Goal: Transaction & Acquisition: Subscribe to service/newsletter

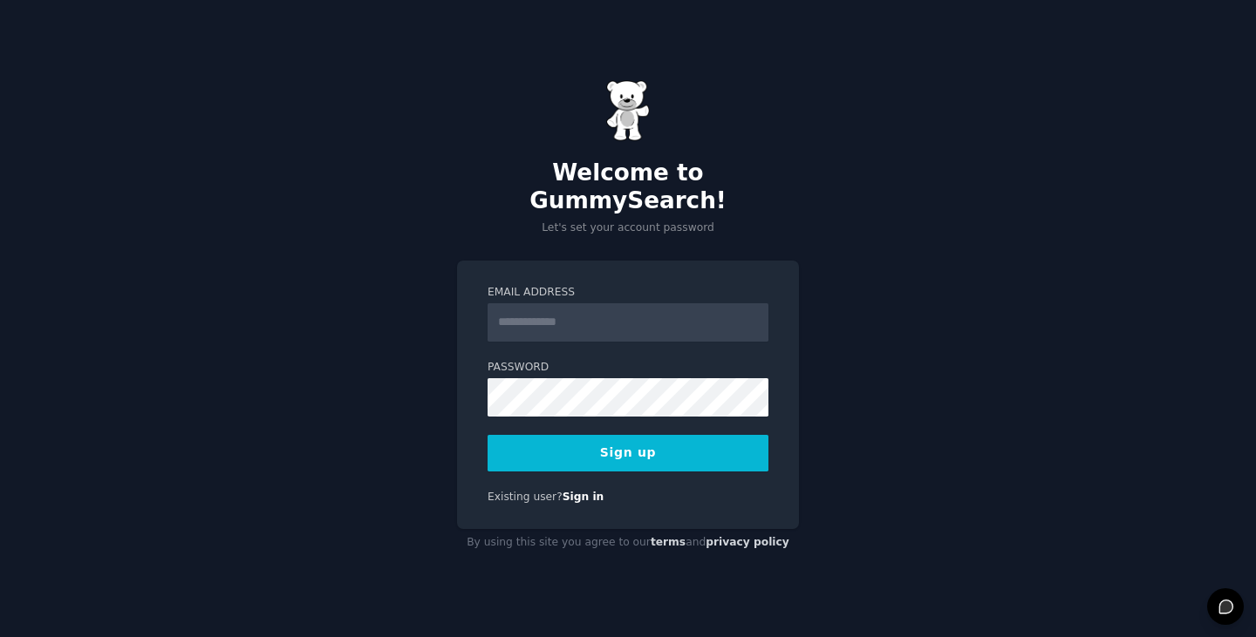
click at [535, 308] on input "Email Address" at bounding box center [627, 322] width 281 height 38
type input "**********"
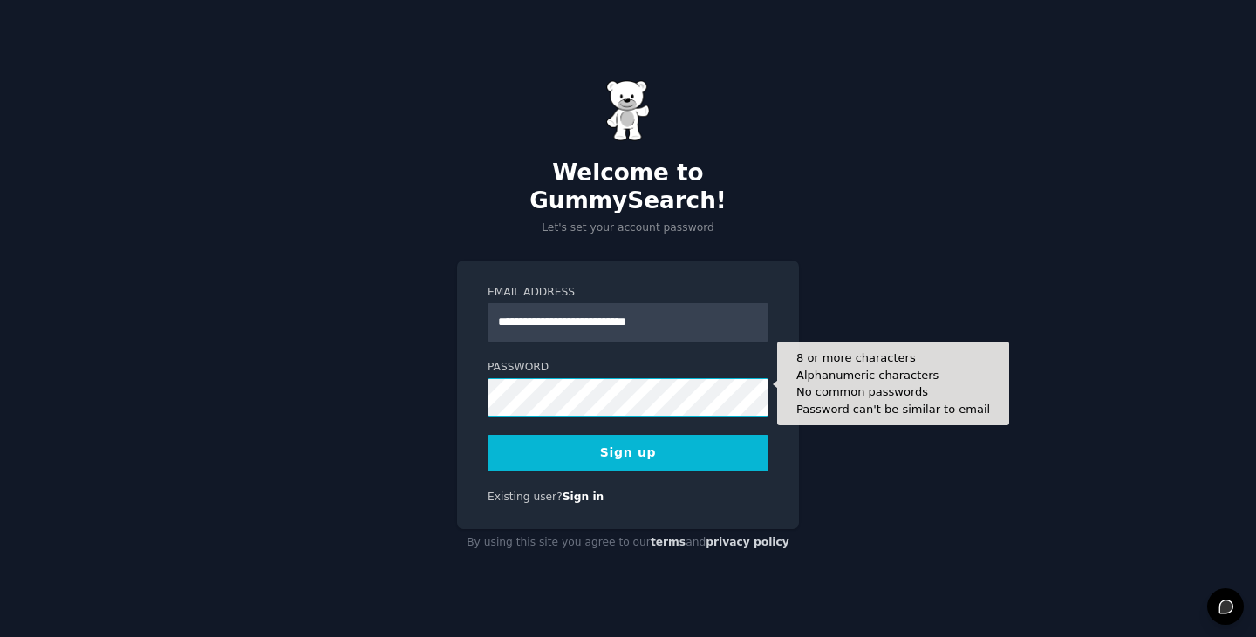
click at [470, 392] on div "**********" at bounding box center [628, 395] width 342 height 269
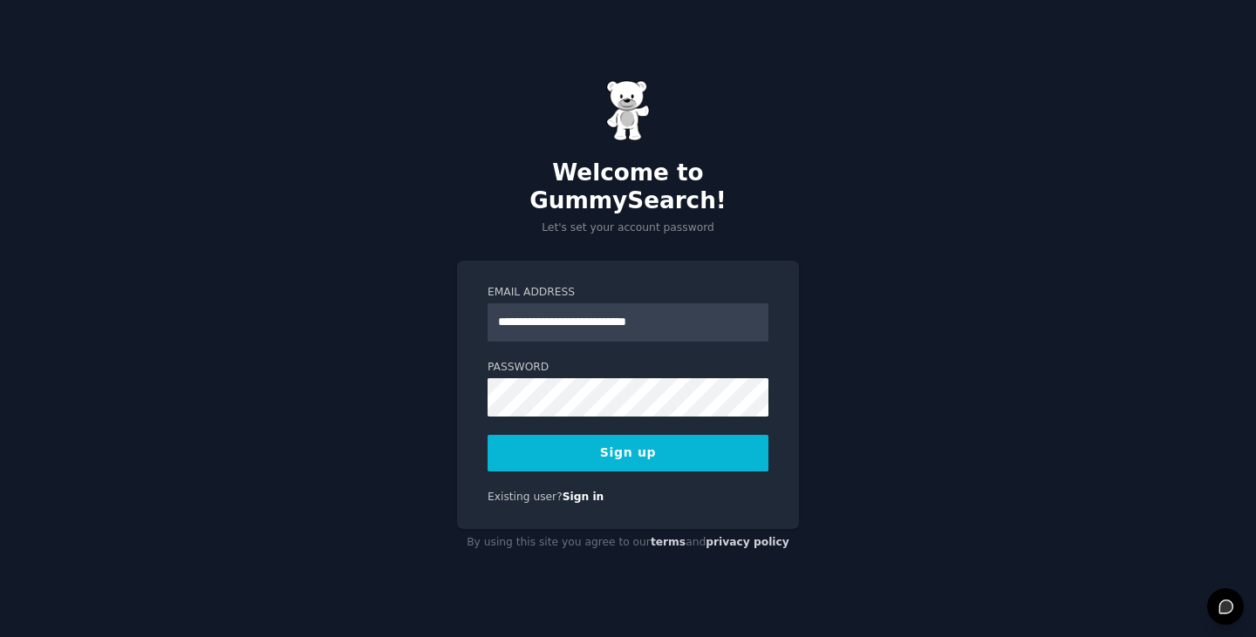
click at [552, 435] on button "Sign up" at bounding box center [627, 453] width 281 height 37
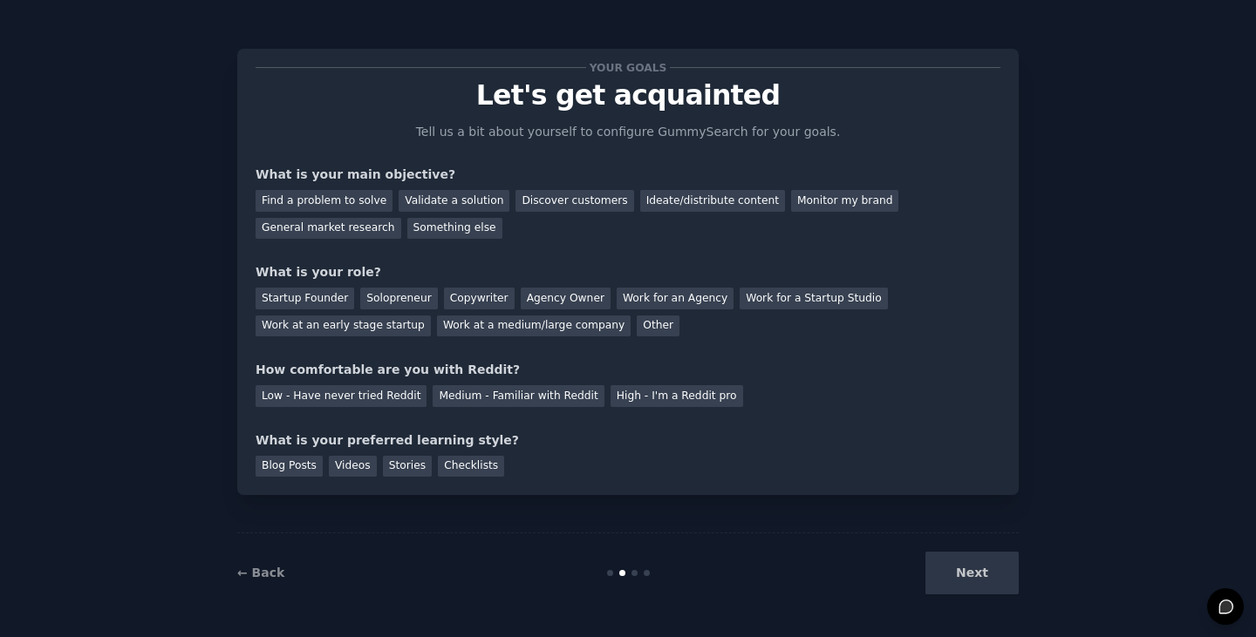
click at [970, 582] on div "Next" at bounding box center [888, 573] width 261 height 43
click at [375, 296] on div "Solopreneur" at bounding box center [398, 299] width 77 height 22
click at [1019, 591] on div "Your goals Let's get acquainted Tell us a bit about yourself to configure Gummy…" at bounding box center [627, 318] width 1207 height 589
click at [998, 589] on div "Next" at bounding box center [888, 573] width 261 height 43
click at [430, 197] on div "Validate a solution" at bounding box center [453, 201] width 111 height 22
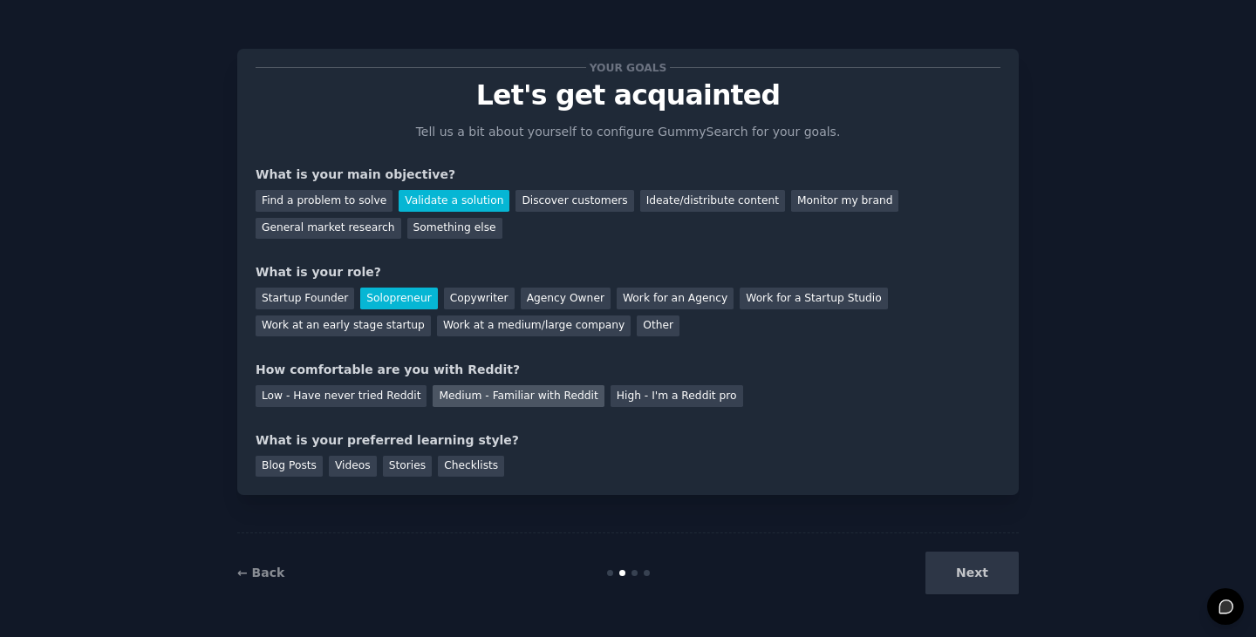
click at [489, 398] on div "Medium - Familiar with Reddit" at bounding box center [517, 396] width 171 height 22
click at [453, 469] on div "Checklists" at bounding box center [471, 467] width 66 height 22
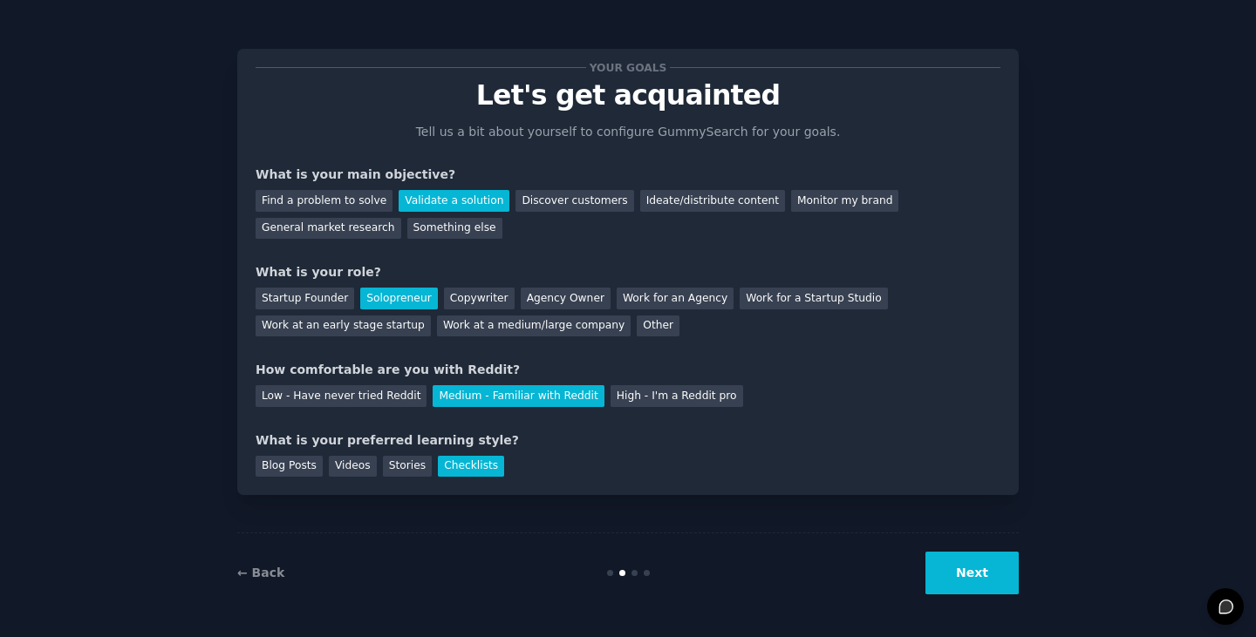
click at [977, 572] on button "Next" at bounding box center [971, 573] width 93 height 43
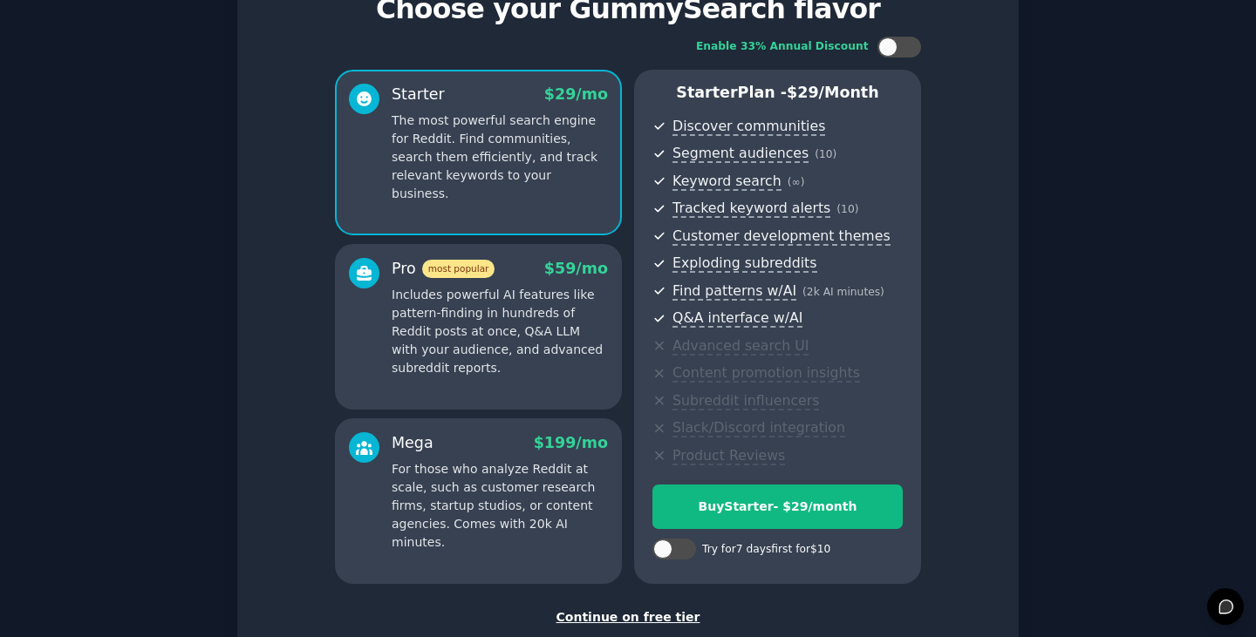
scroll to position [87, 0]
click at [750, 550] on div "Try for 7 days first for $10" at bounding box center [766, 549] width 128 height 16
click at [682, 544] on div at bounding box center [682, 548] width 9 height 9
checkbox input "true"
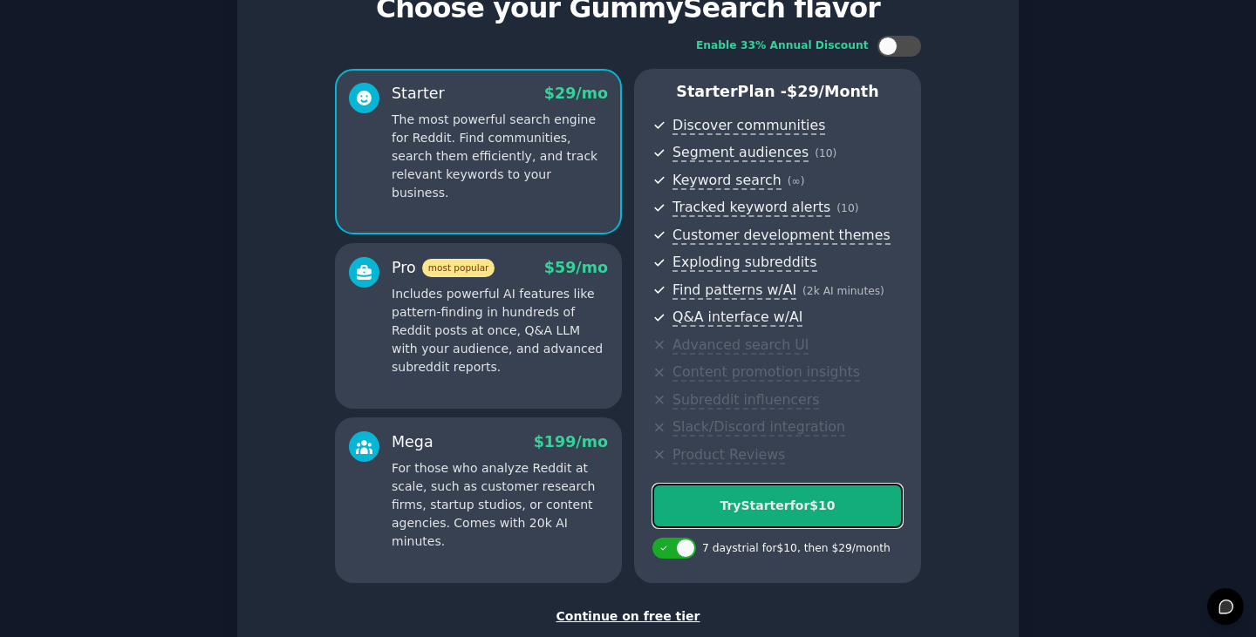
click at [704, 519] on button "Try Starter for $10" at bounding box center [777, 506] width 250 height 44
